Goal: Download file/media

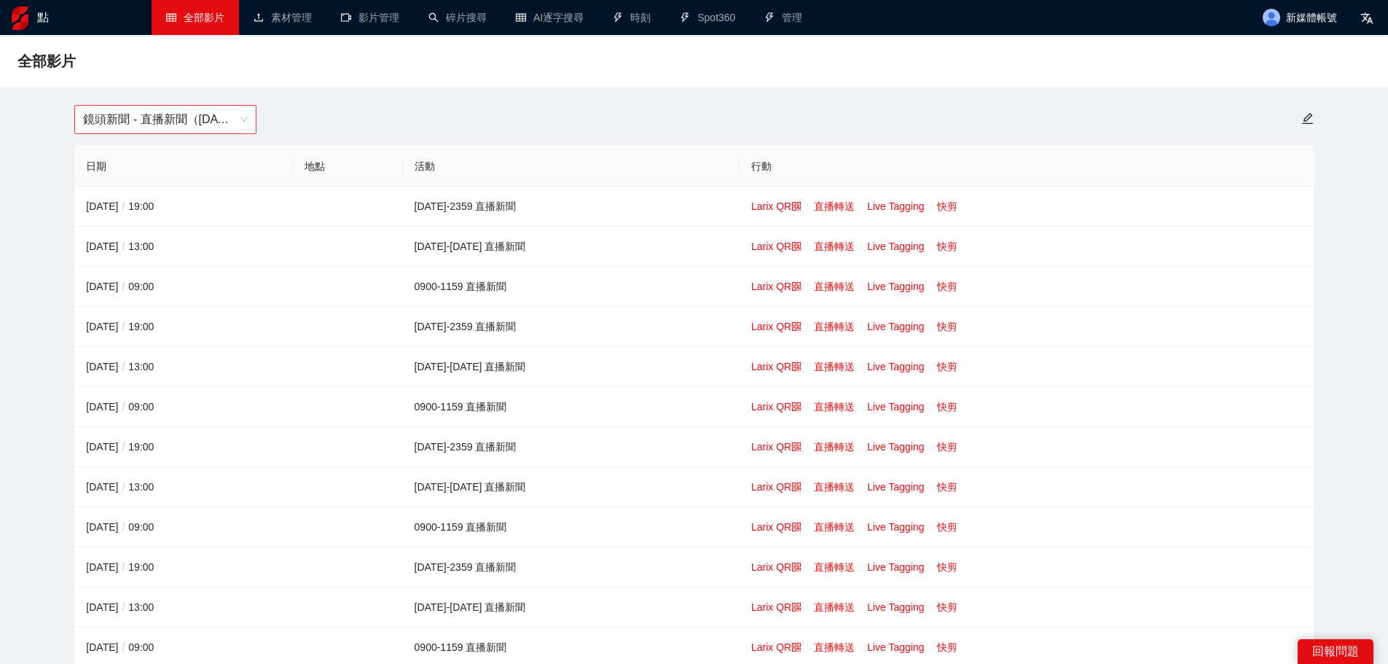
click at [188, 125] on font "鏡頭新聞 - 直播新聞（[DATE]-[DATE]）" at bounding box center [185, 119] width 204 height 12
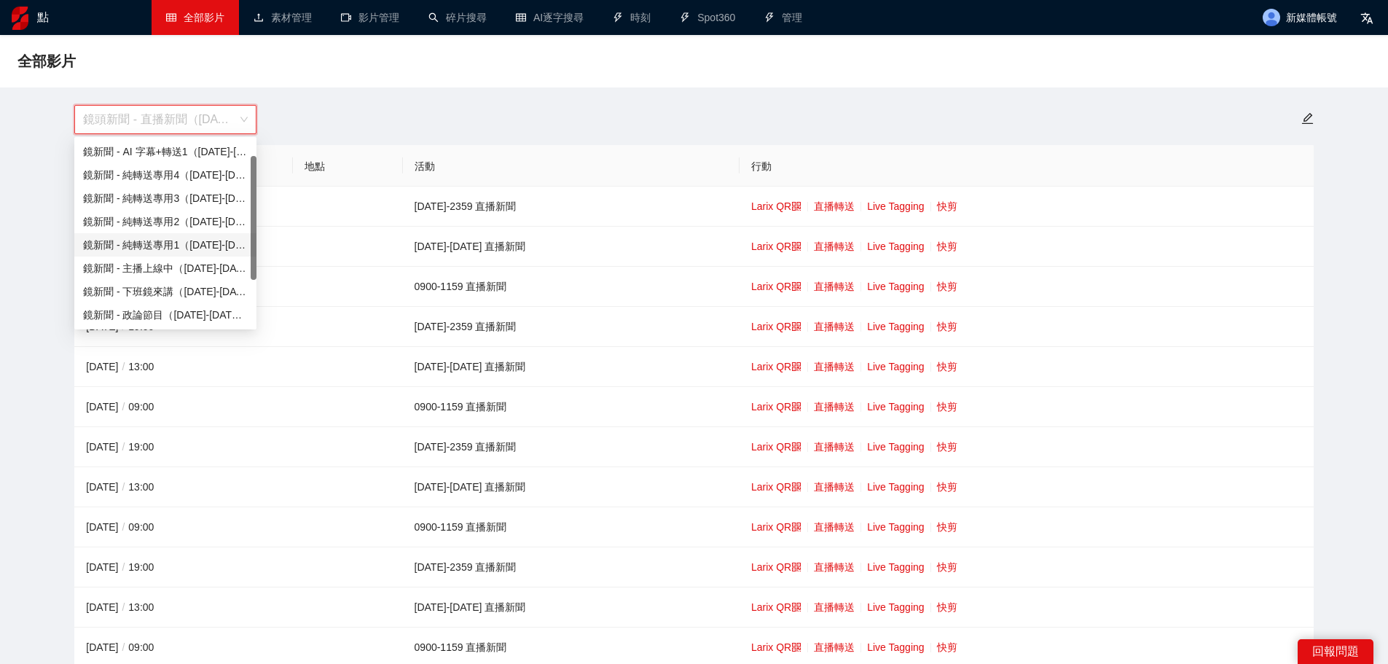
scroll to position [23, 0]
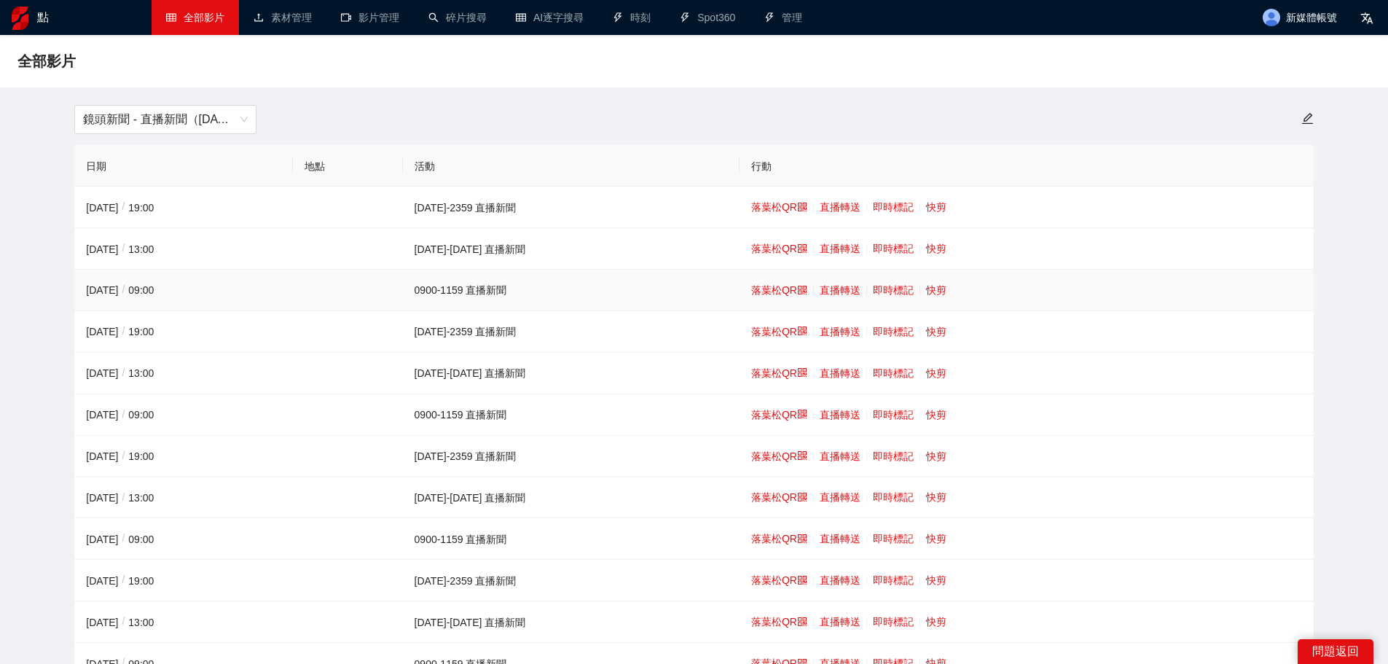
drag, startPoint x: 256, startPoint y: 243, endPoint x: 253, endPoint y: 288, distance: 45.3
click at [218, 127] on span "鏡頭新聞 - 直播新聞（[DATE]-[DATE]）" at bounding box center [165, 120] width 165 height 28
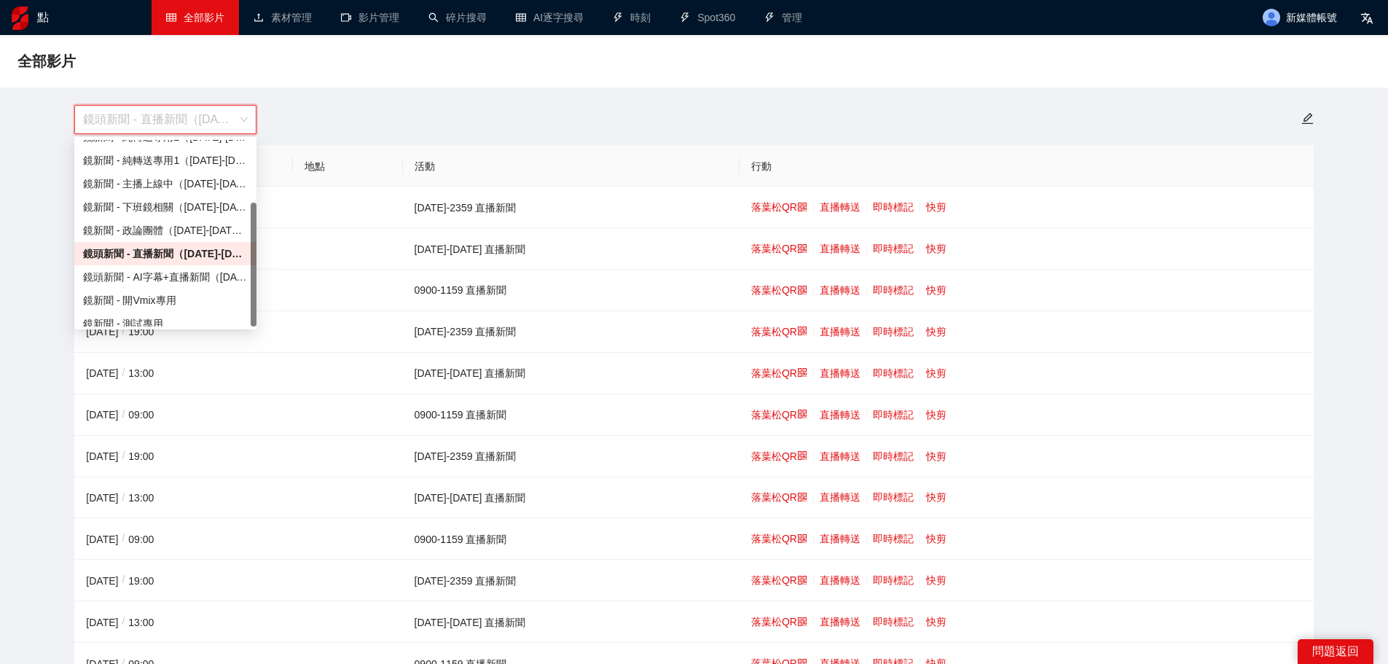
scroll to position [93, 0]
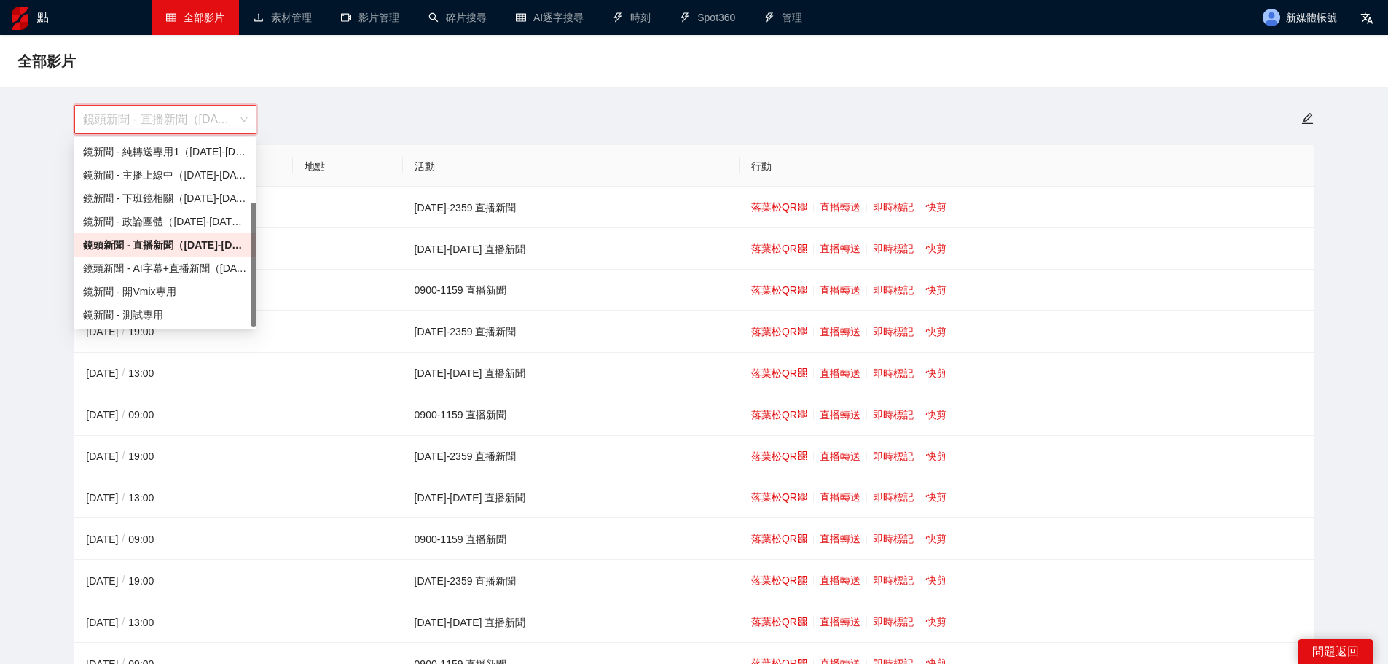
drag, startPoint x: 254, startPoint y: 165, endPoint x: 242, endPoint y: 221, distance: 57.4
click at [245, 219] on div "鏡新聞 - 純轉送專用2（[DATE]-[DATE]） 鏡新聞 - 純轉送專用1（[DATE]-[DATE]） 鏡新聞 - 主播上線中（[DATE]-[DAT…" at bounding box center [165, 233] width 182 height 186
click at [211, 269] on font "鏡頭新聞 - AI字幕+直播新聞（[DATE]-[DATE]）" at bounding box center [190, 268] width 215 height 12
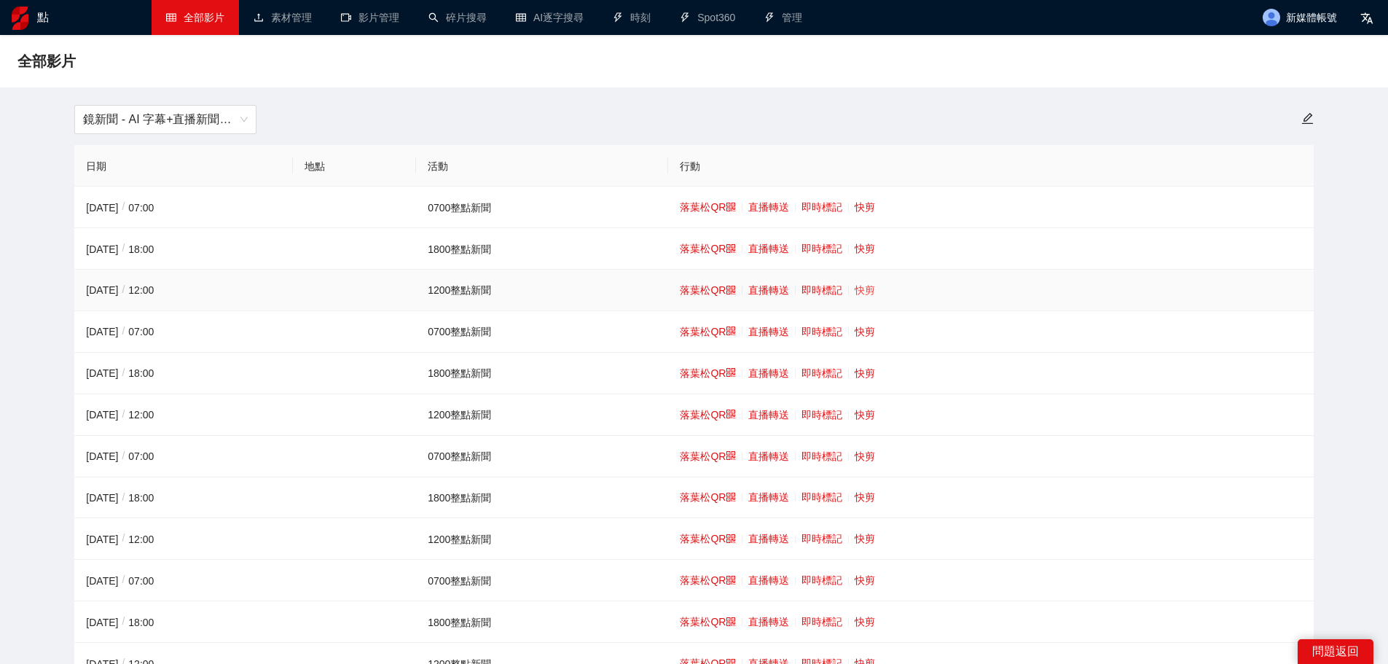
click at [869, 286] on font "快剪" at bounding box center [864, 290] width 20 height 12
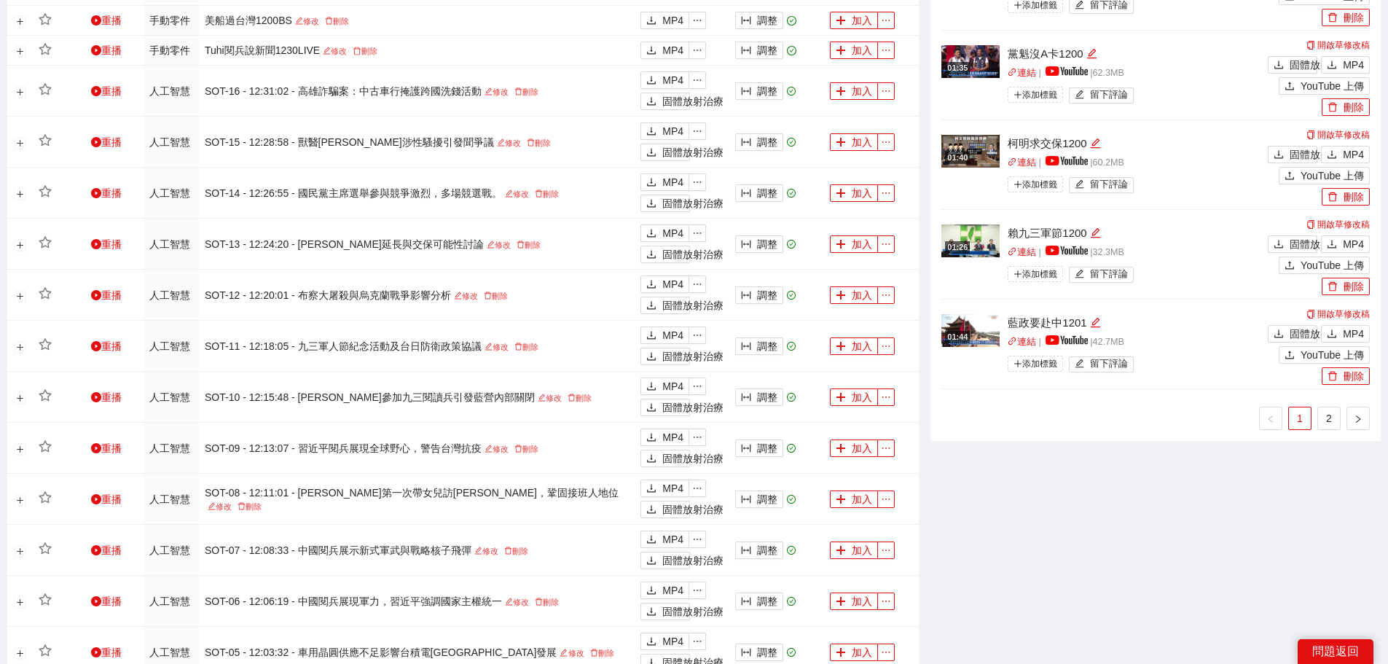
scroll to position [1283, 0]
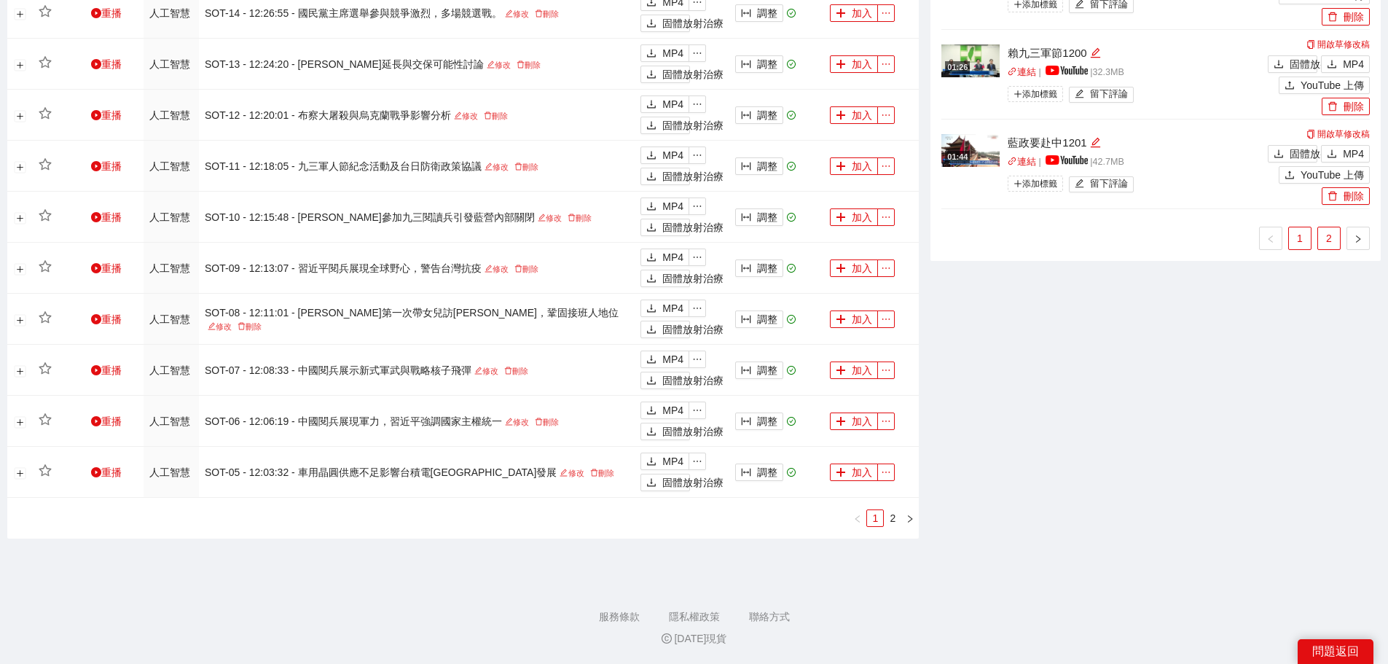
click at [1327, 232] on font "2" at bounding box center [1329, 238] width 6 height 12
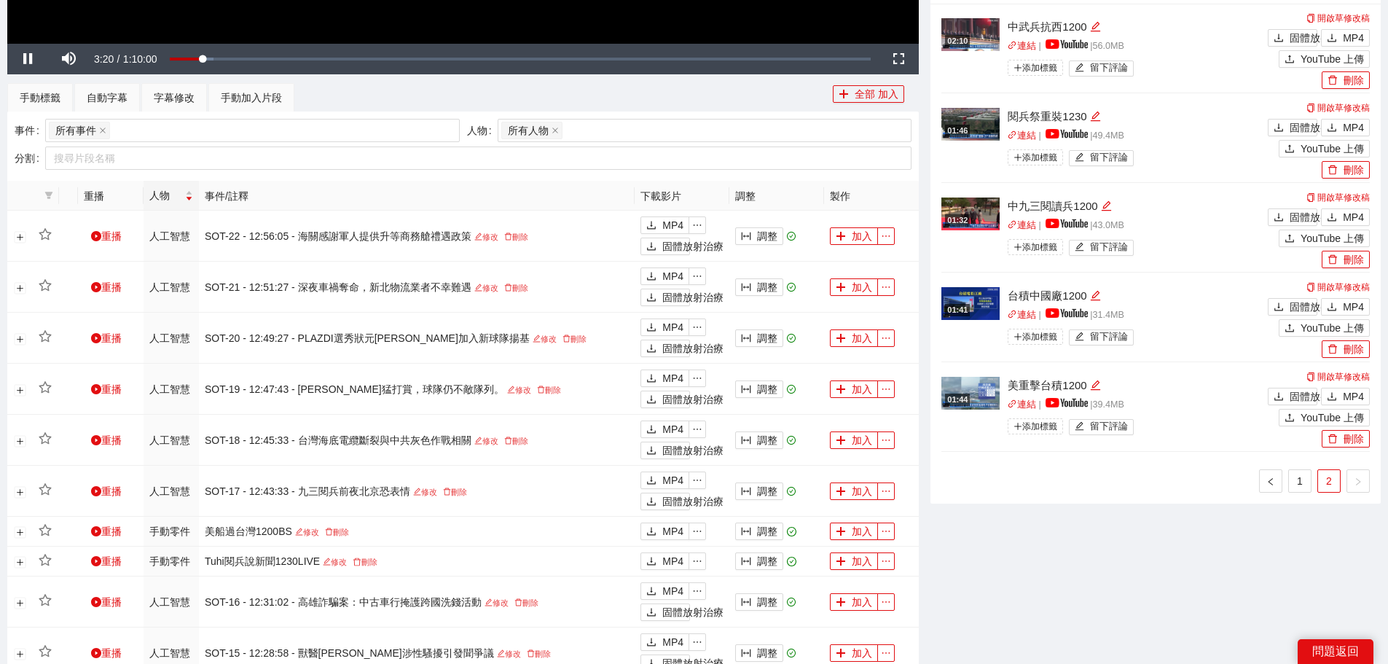
scroll to position [555, 0]
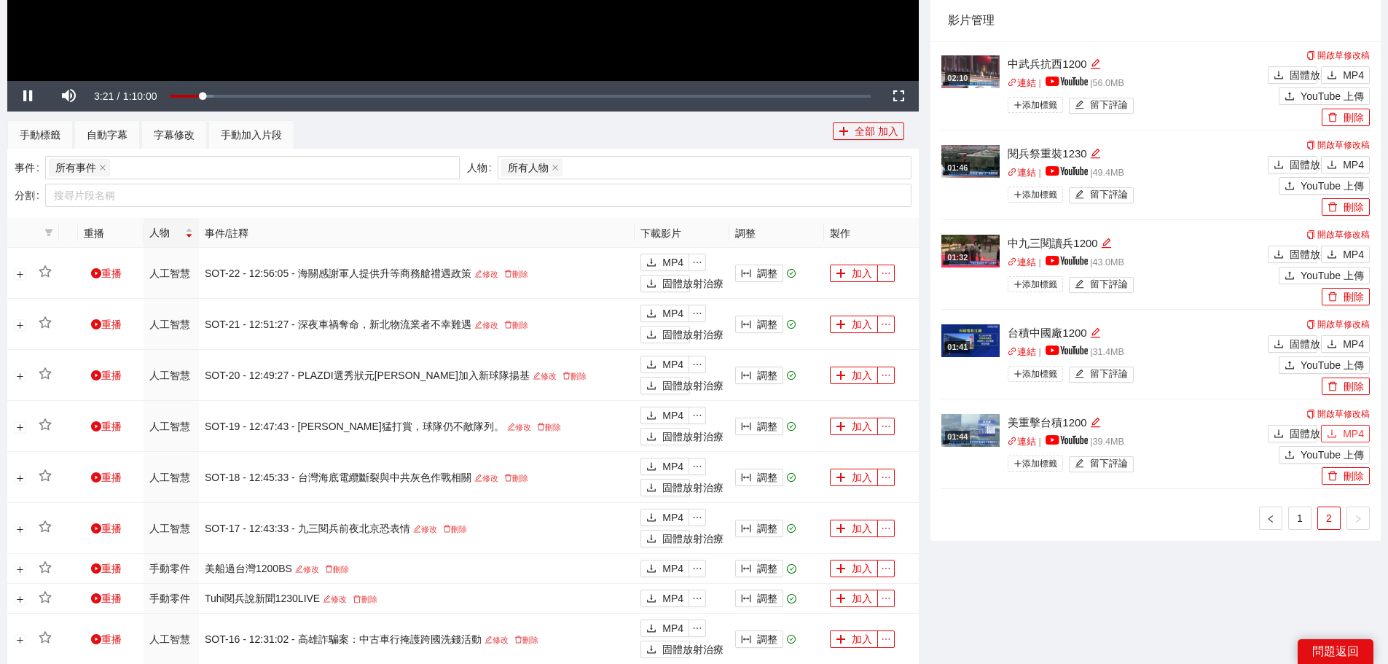
click at [1352, 431] on font "MP4" at bounding box center [1352, 434] width 21 height 12
click at [1350, 340] on font "MP4" at bounding box center [1352, 344] width 21 height 12
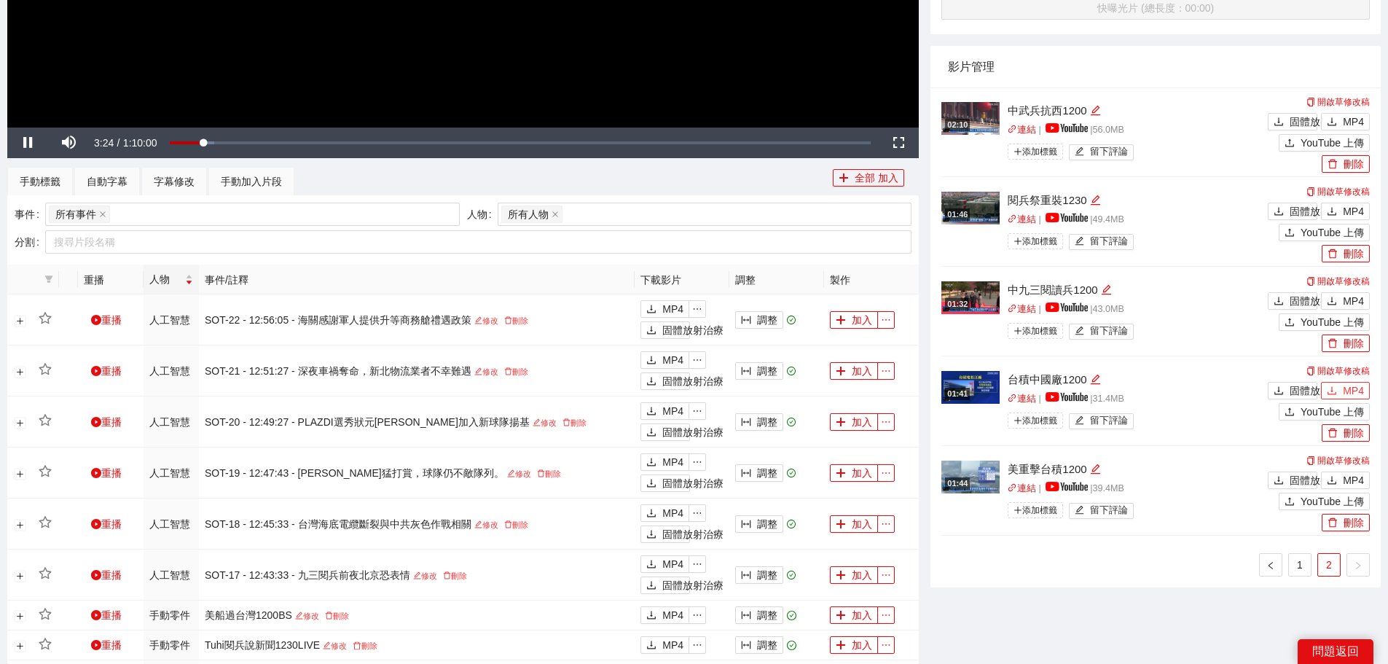
scroll to position [482, 0]
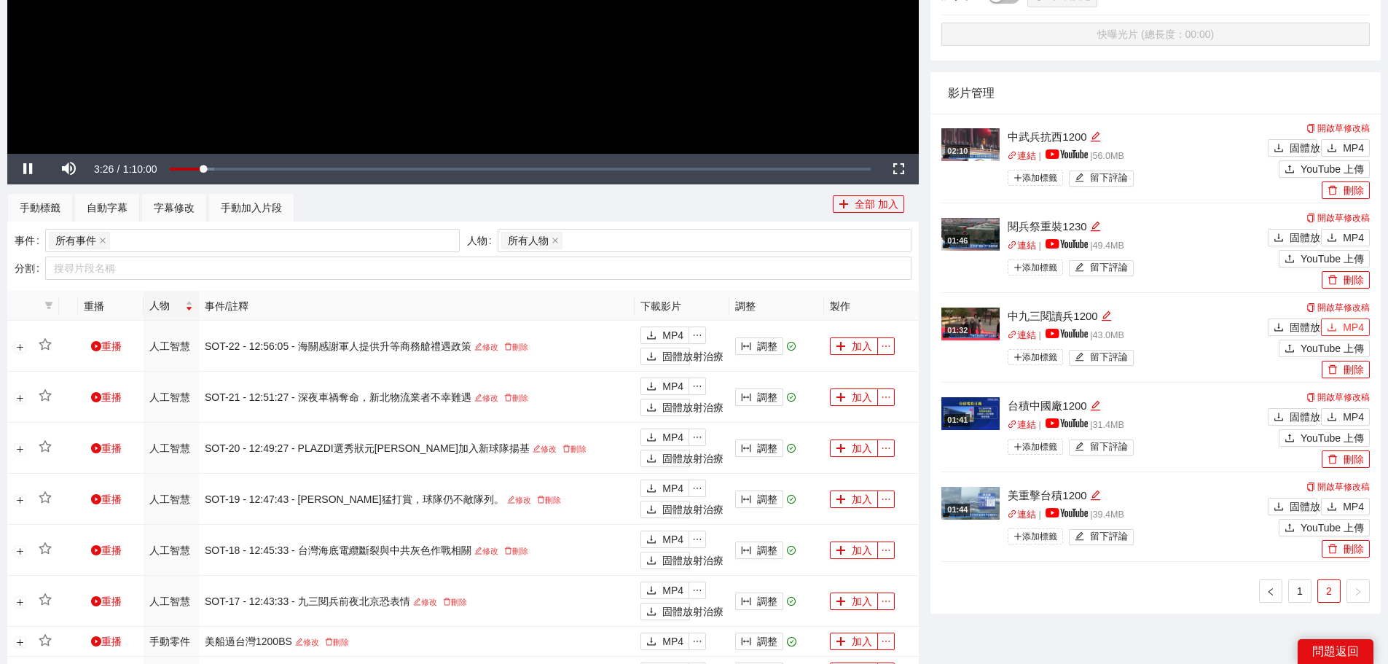
click at [1346, 323] on font "MP4" at bounding box center [1352, 327] width 21 height 12
click at [1334, 240] on icon "下載" at bounding box center [1331, 237] width 10 height 10
click at [1340, 152] on button "MP4" at bounding box center [1345, 147] width 49 height 17
click at [1305, 594] on link "1" at bounding box center [1300, 591] width 22 height 22
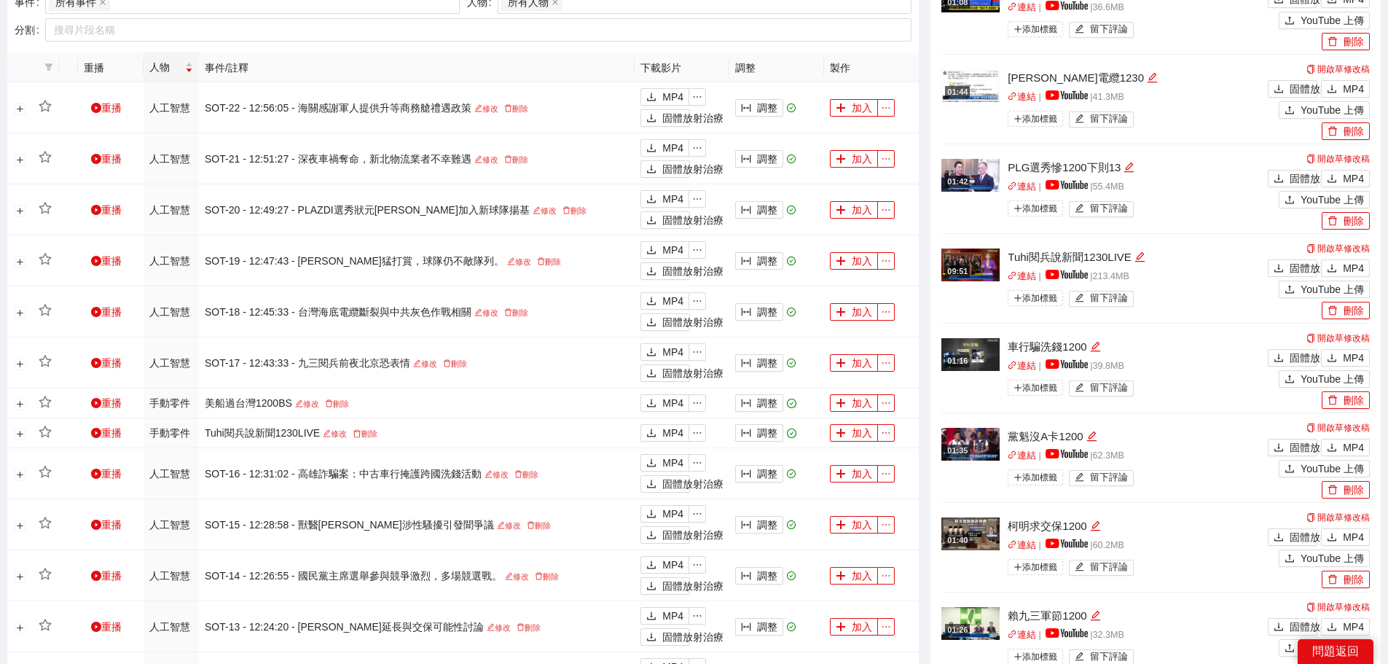
scroll to position [911, 0]
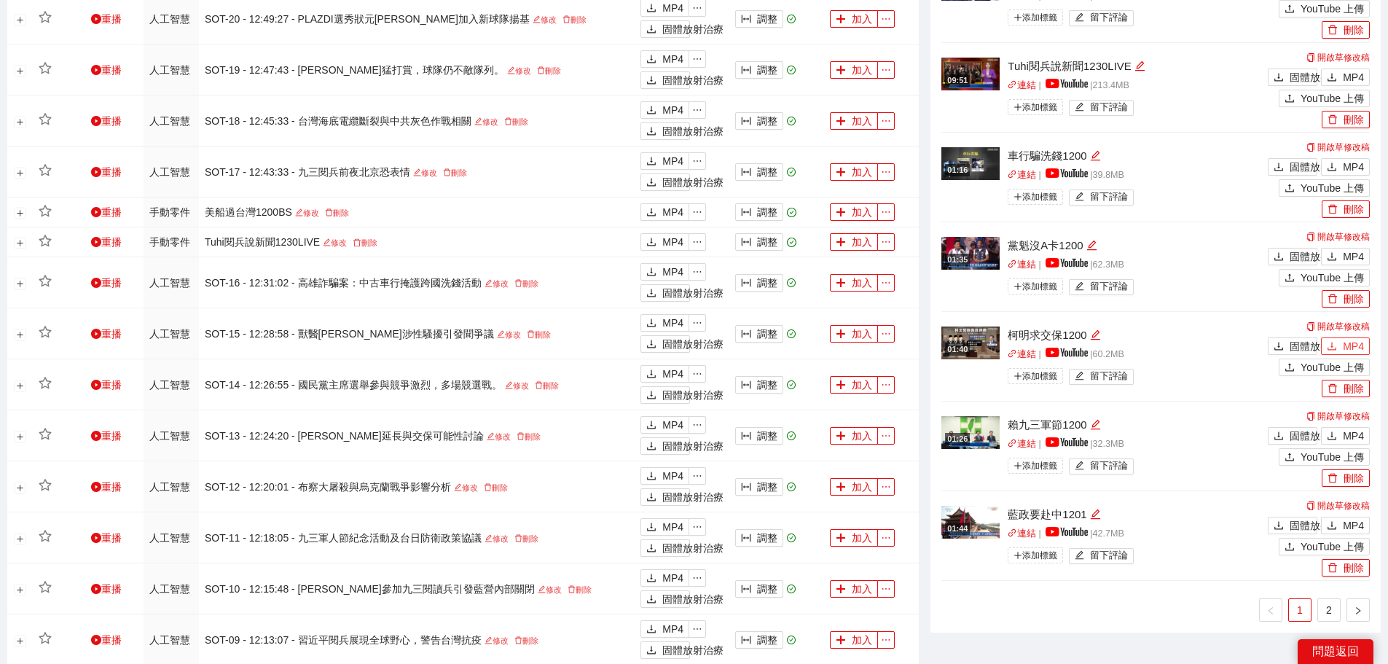
click at [1346, 345] on font "MP4" at bounding box center [1352, 346] width 21 height 12
